Goal: Task Accomplishment & Management: Manage account settings

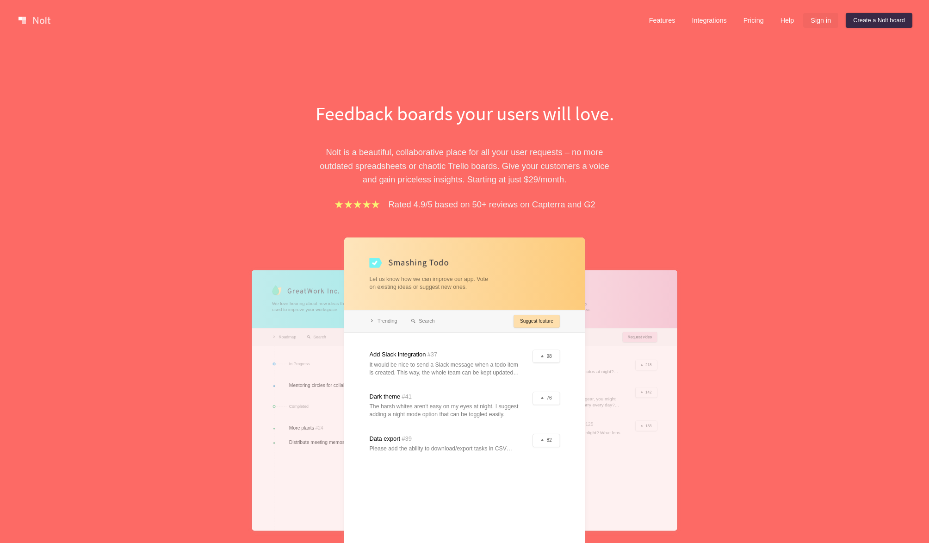
click at [815, 19] on link "Sign in" at bounding box center [821, 20] width 35 height 15
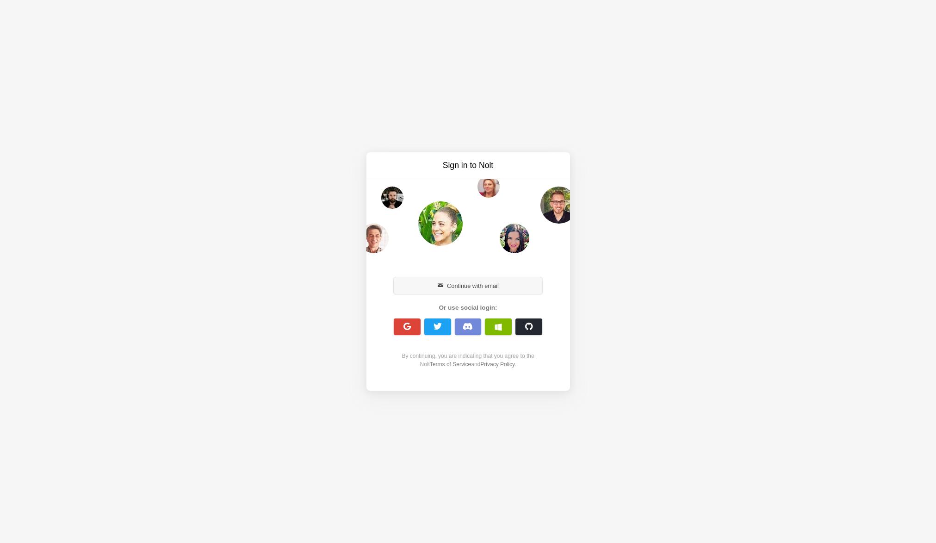
click at [494, 288] on button "Continue with email" at bounding box center [468, 285] width 149 height 17
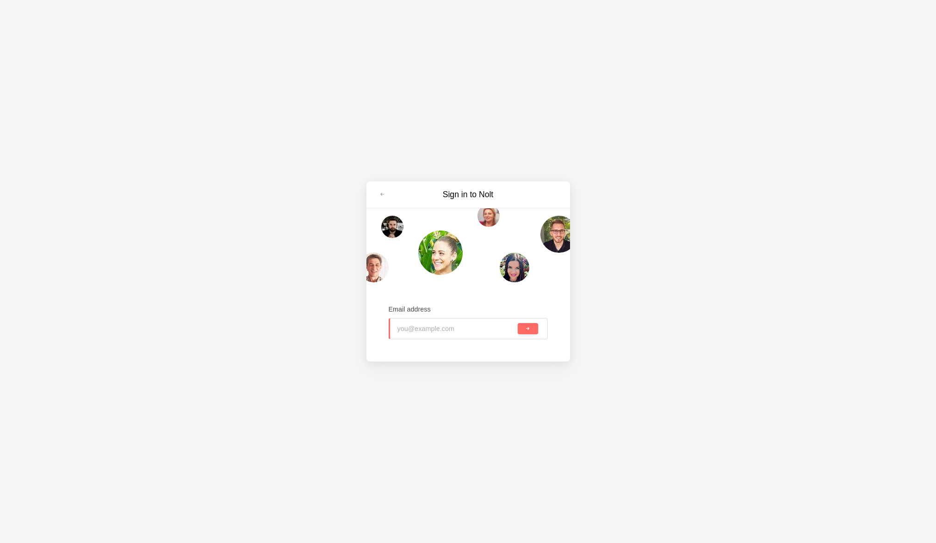
click at [470, 333] on input "email" at bounding box center [457, 328] width 119 height 20
type input "[PERSON_NAME][EMAIL_ADDRESS][DOMAIN_NAME]"
click at [518, 323] on button "submit" at bounding box center [528, 328] width 20 height 11
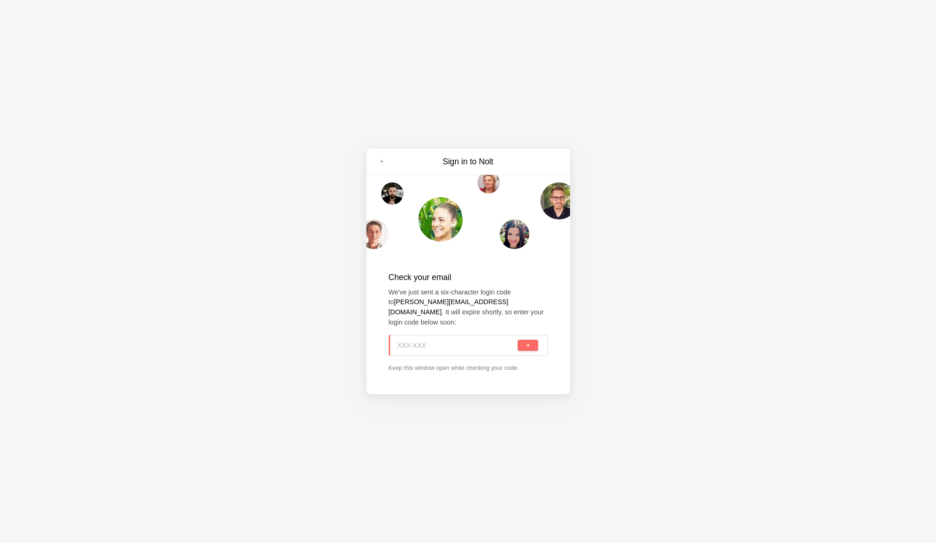
paste input "XRD-ACN"
type input "XRD-ACN"
click at [523, 340] on button "submit" at bounding box center [528, 345] width 20 height 11
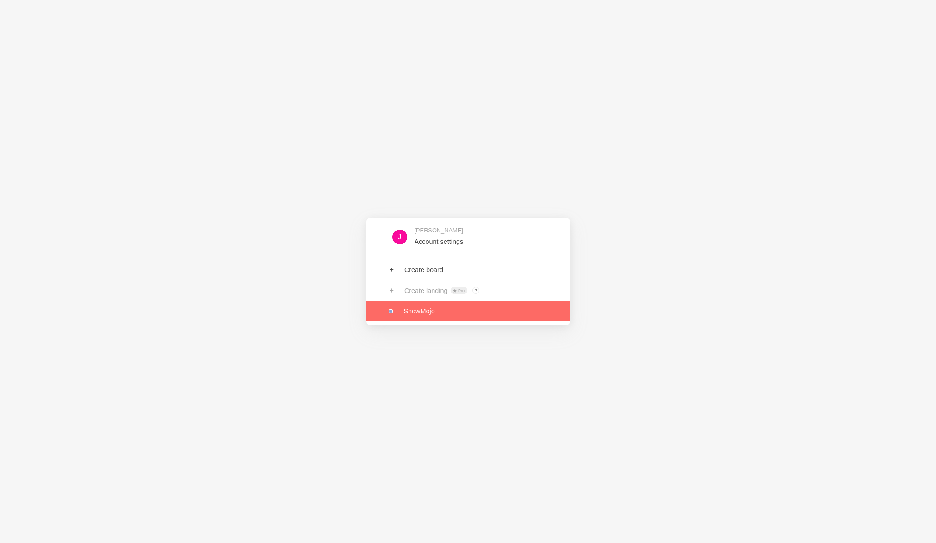
click at [413, 314] on link at bounding box center [469, 311] width 204 height 20
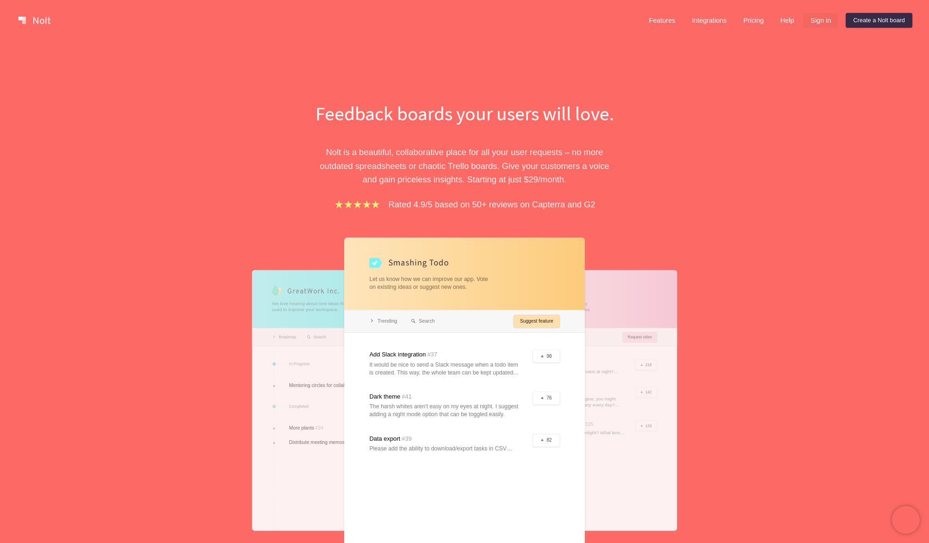
click at [817, 18] on link "Sign in" at bounding box center [821, 20] width 35 height 15
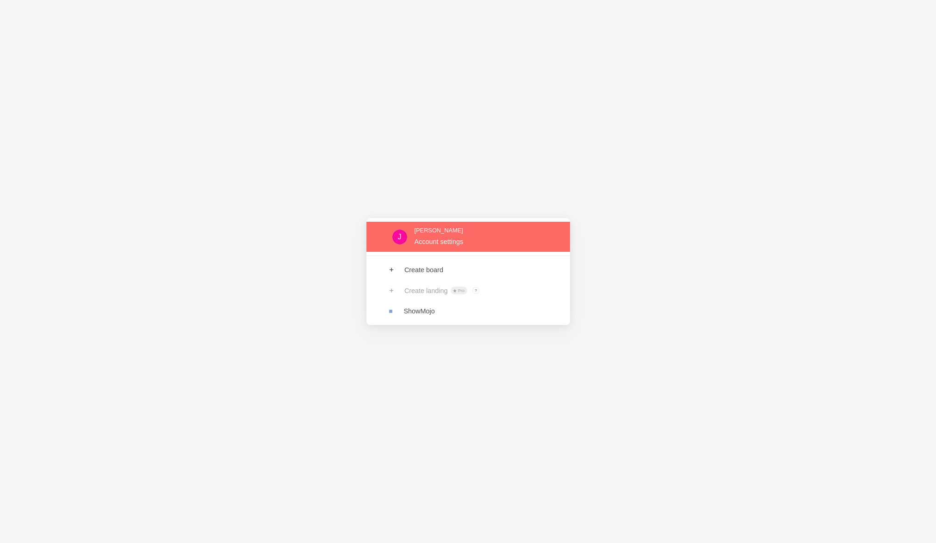
click at [458, 242] on link at bounding box center [469, 237] width 204 height 30
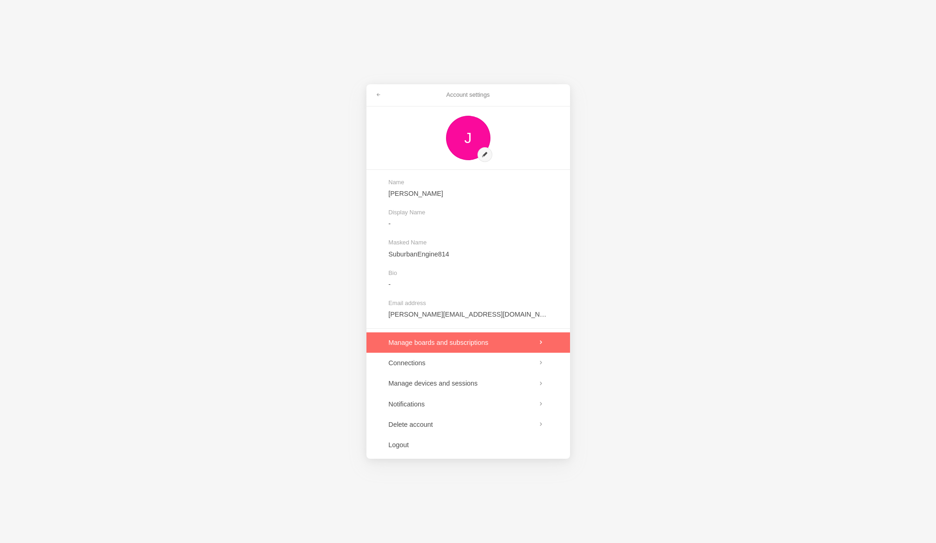
click at [481, 344] on link at bounding box center [469, 342] width 204 height 20
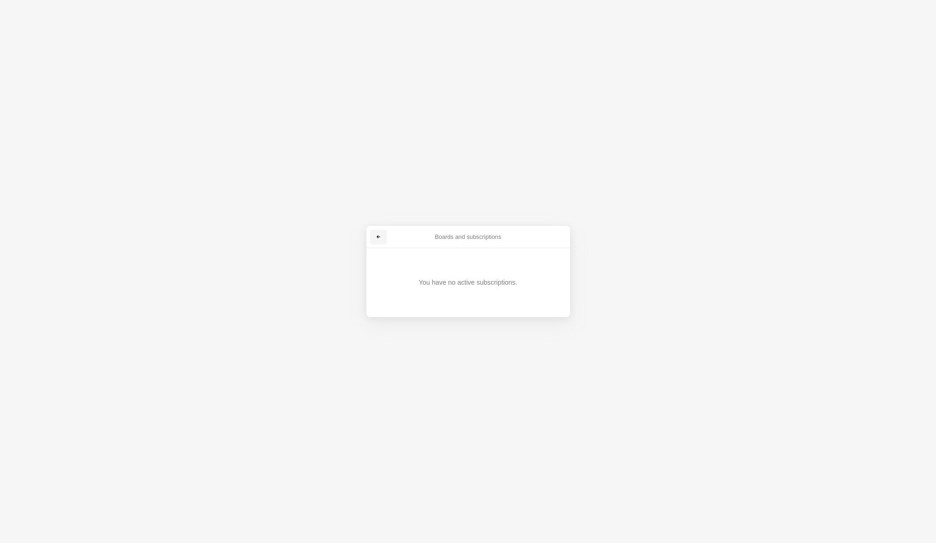
click at [374, 238] on link at bounding box center [378, 237] width 17 height 15
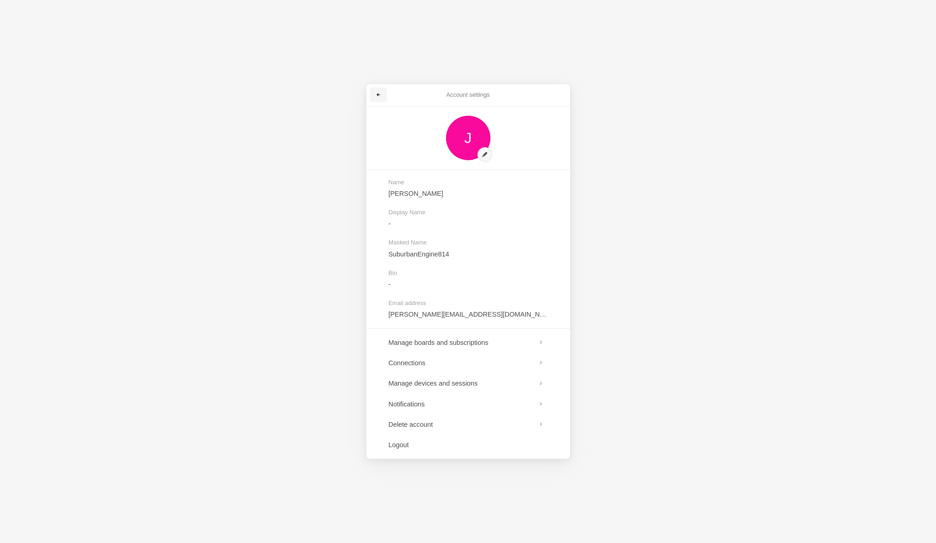
click at [373, 94] on link at bounding box center [378, 94] width 17 height 15
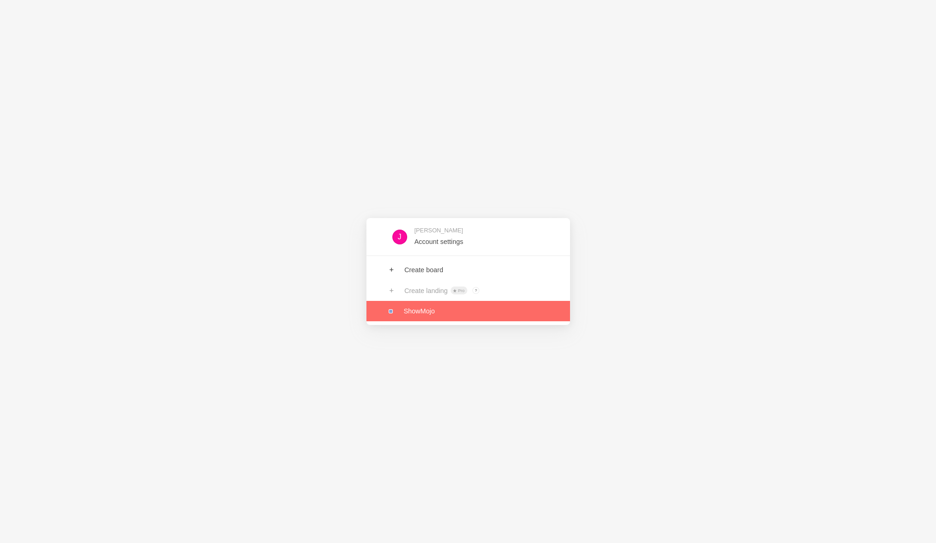
click at [432, 314] on link at bounding box center [469, 311] width 204 height 20
